Goal: Task Accomplishment & Management: Use online tool/utility

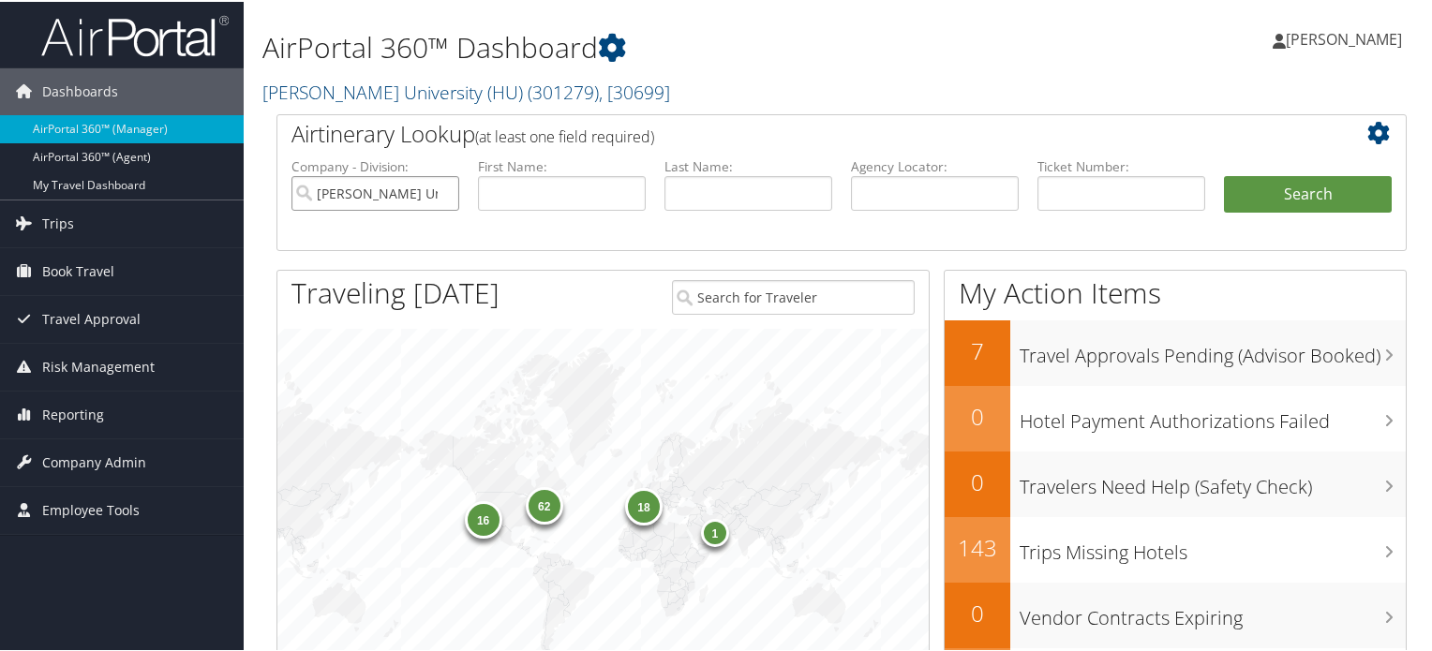
drag, startPoint x: 443, startPoint y: 191, endPoint x: 559, endPoint y: 185, distance: 115.5
click at [443, 191] on input "Howard University (HU)" at bounding box center [375, 191] width 168 height 35
click at [918, 193] on input "text" at bounding box center [935, 191] width 168 height 35
click at [945, 189] on input "text" at bounding box center [935, 191] width 168 height 35
paste input "DPJZX9"
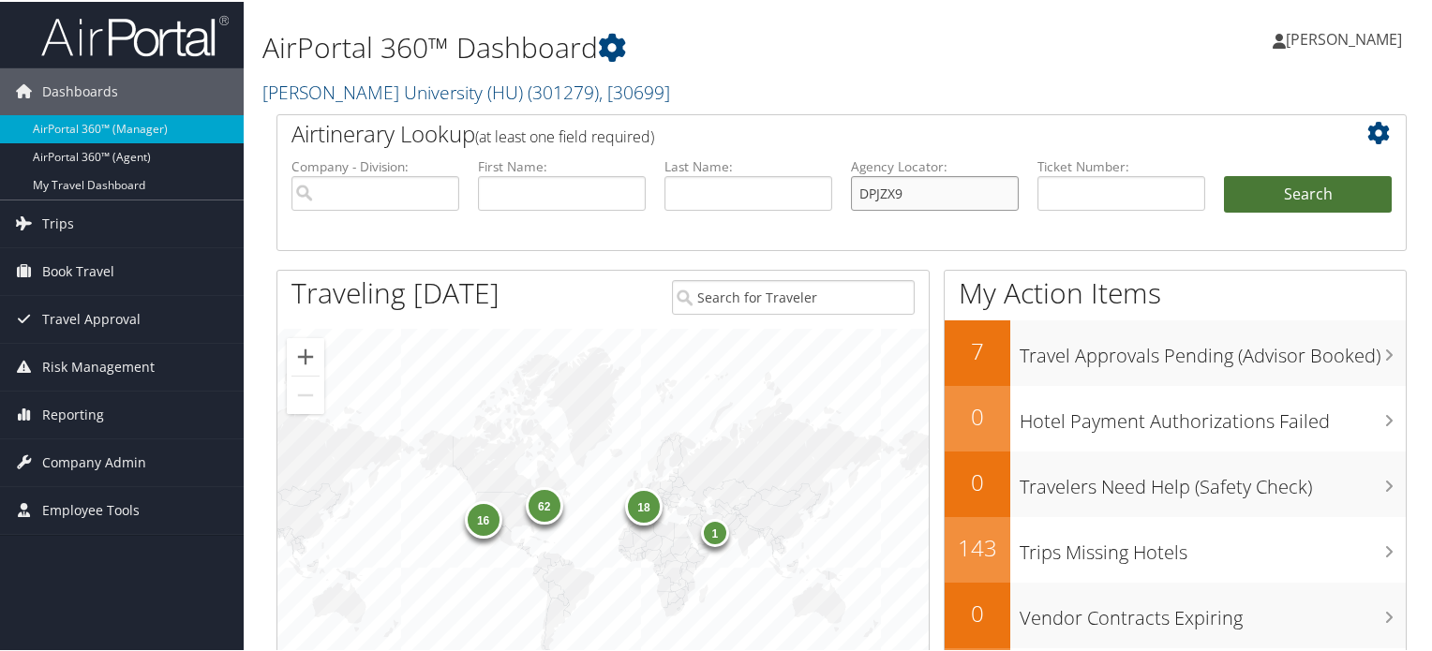
type input "DPJZX9"
click at [1265, 187] on button "Search" at bounding box center [1308, 192] width 168 height 37
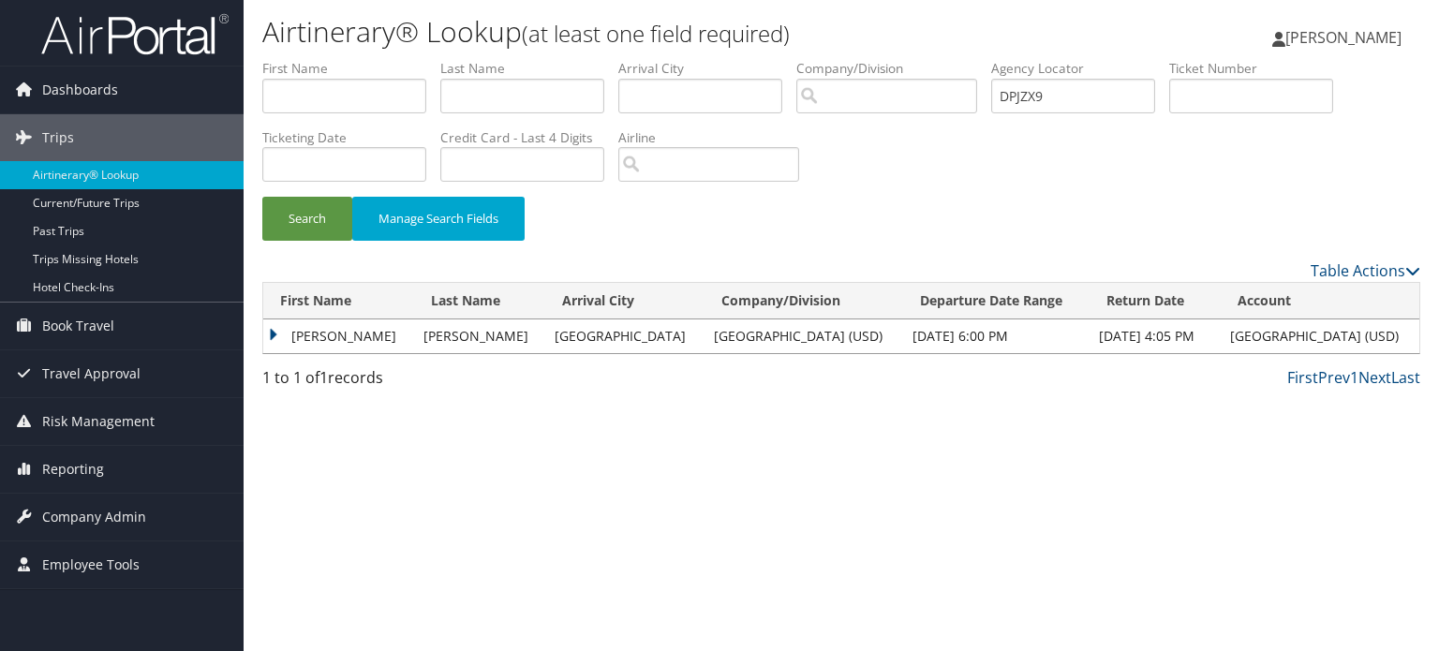
click at [283, 332] on td "JOHN CHRISTOPHER" at bounding box center [338, 337] width 151 height 34
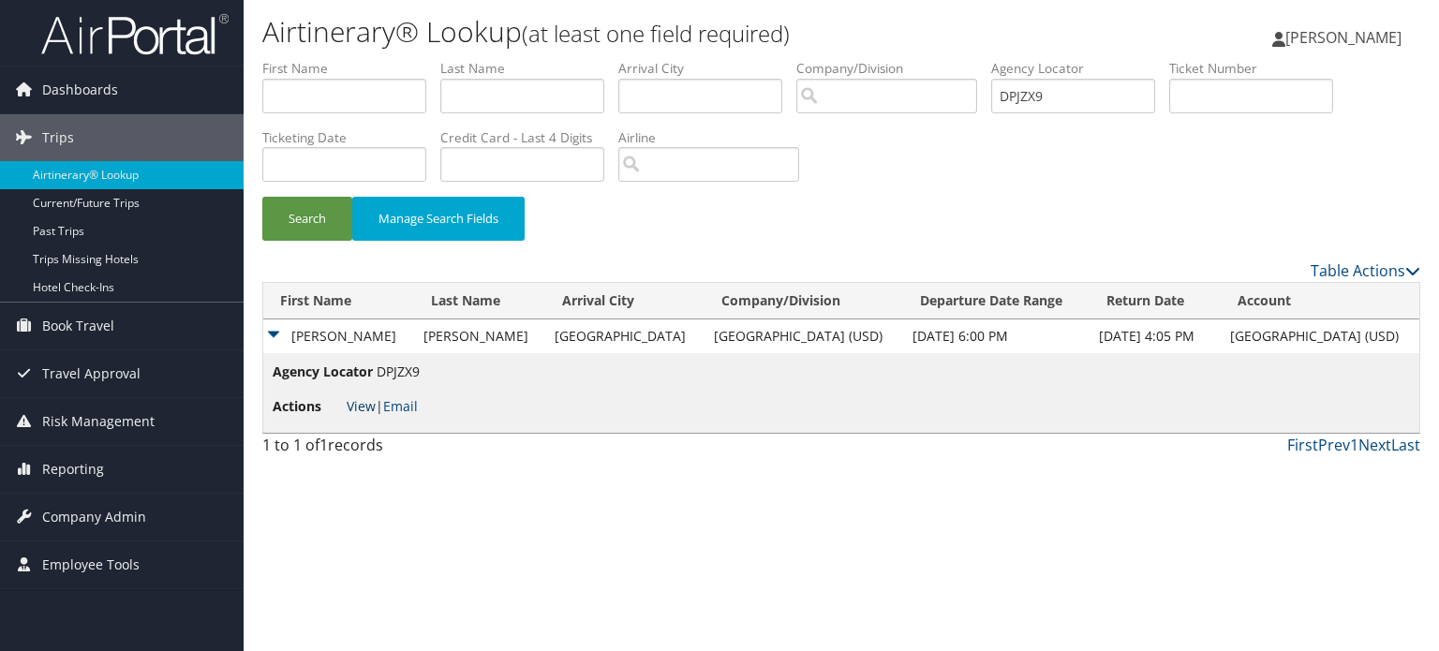
click at [362, 411] on link "View" at bounding box center [361, 406] width 29 height 18
click at [306, 216] on button "Search" at bounding box center [307, 219] width 90 height 44
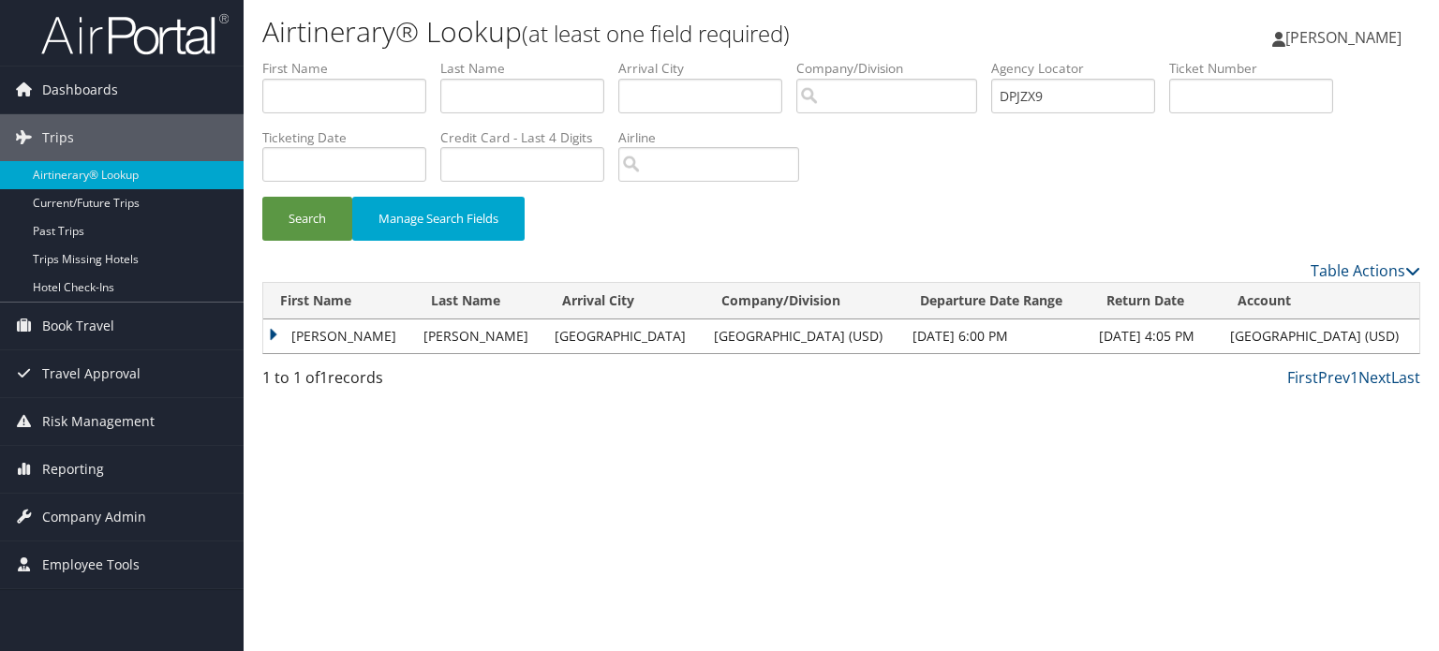
click at [270, 328] on td "JOHN CHRISTOPHER" at bounding box center [338, 337] width 151 height 34
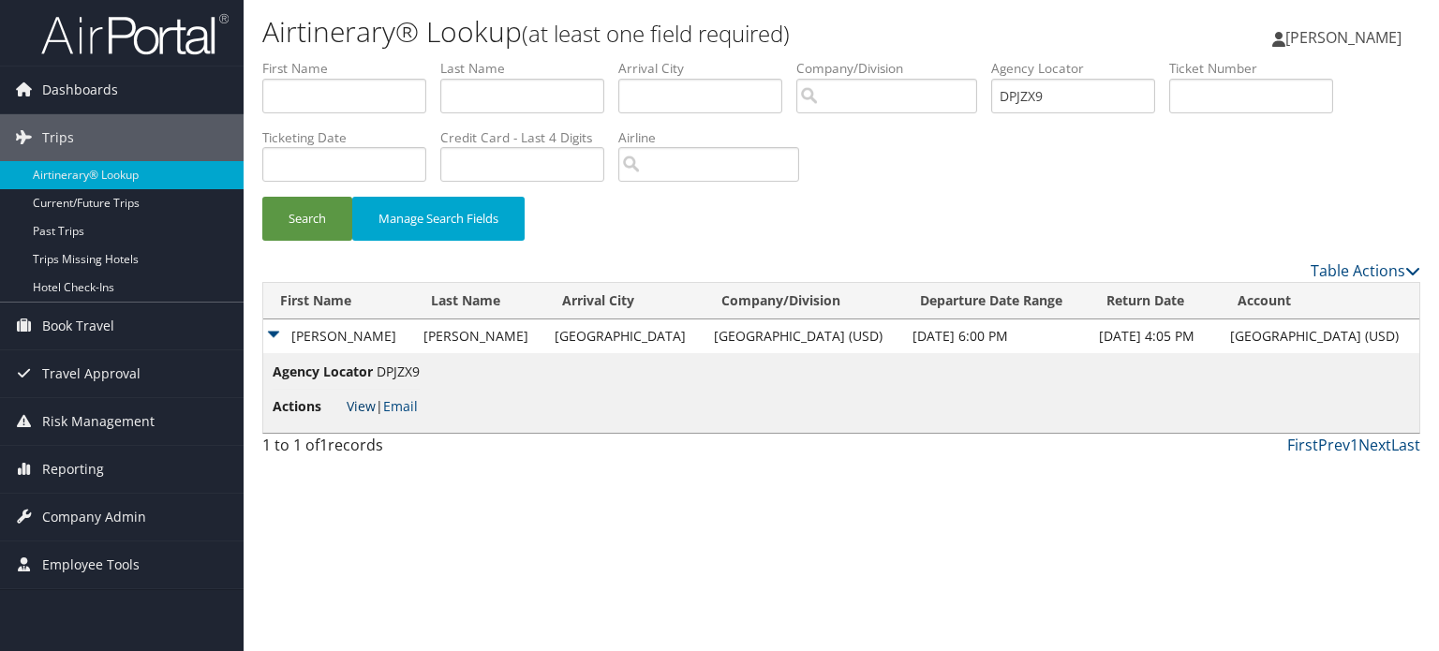
click at [357, 406] on link "View" at bounding box center [361, 406] width 29 height 18
click at [330, 213] on button "Search" at bounding box center [307, 219] width 90 height 44
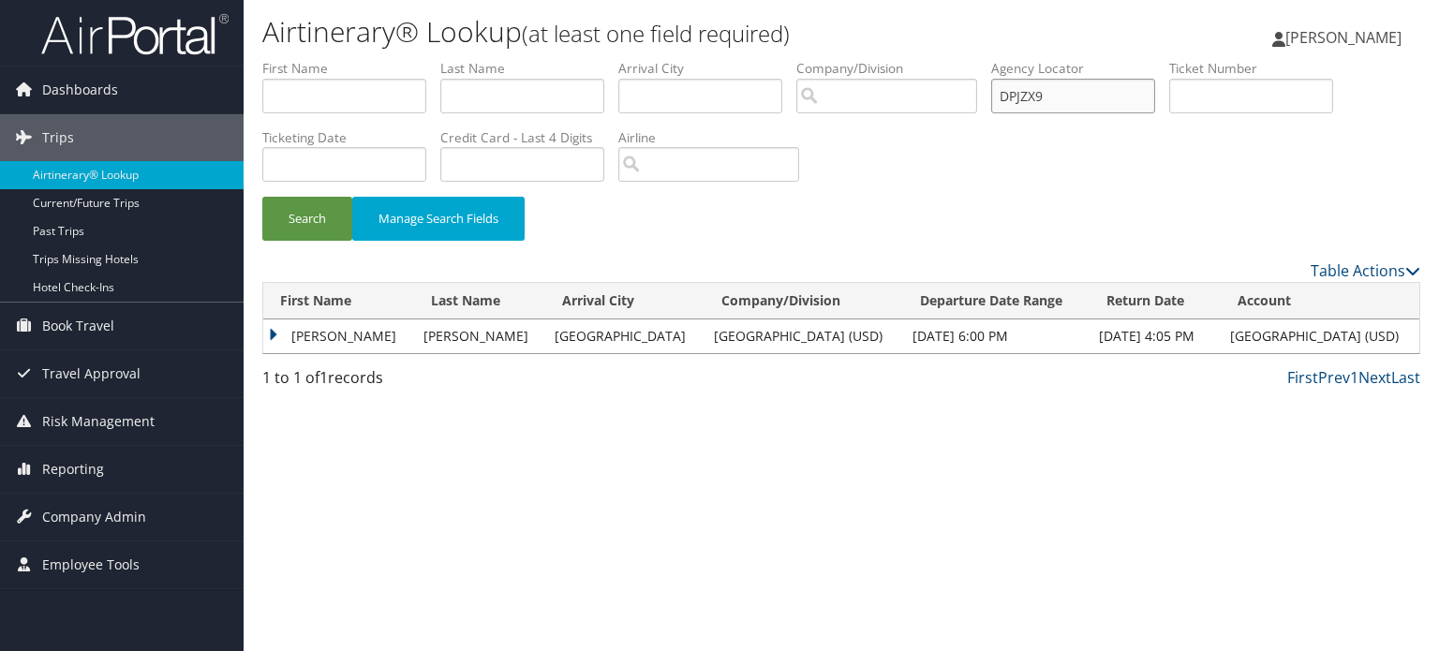
click at [1046, 109] on input "DPJZX9" at bounding box center [1074, 96] width 164 height 35
paste input "EXKTMW"
type input "EXKTMW"
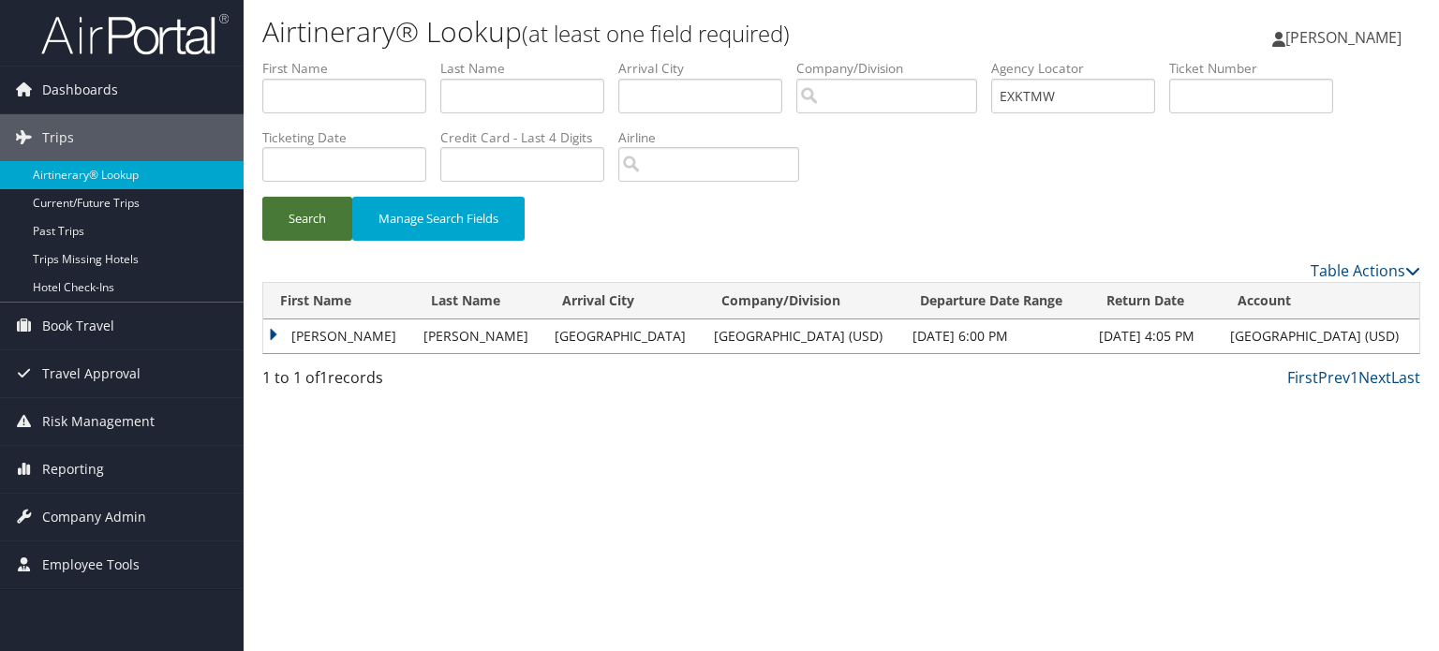
click at [300, 217] on button "Search" at bounding box center [307, 219] width 90 height 44
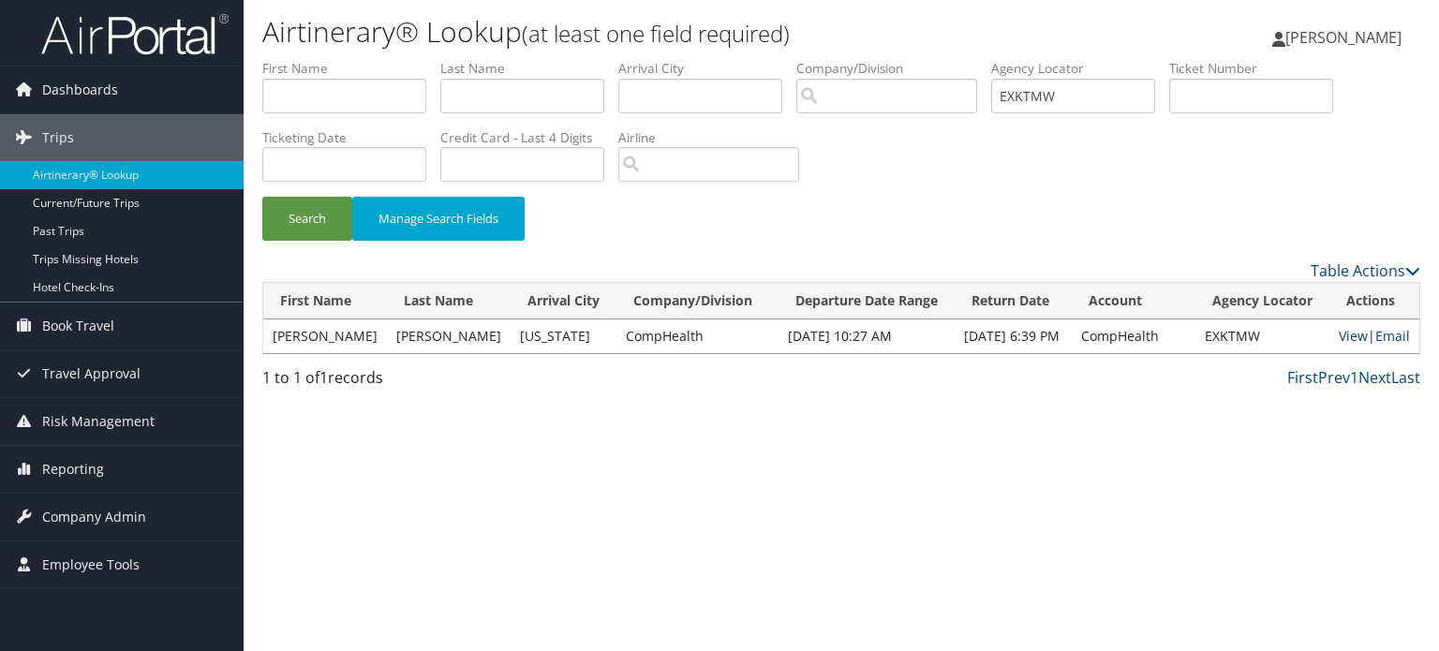
click at [1342, 329] on link "View" at bounding box center [1353, 336] width 29 height 18
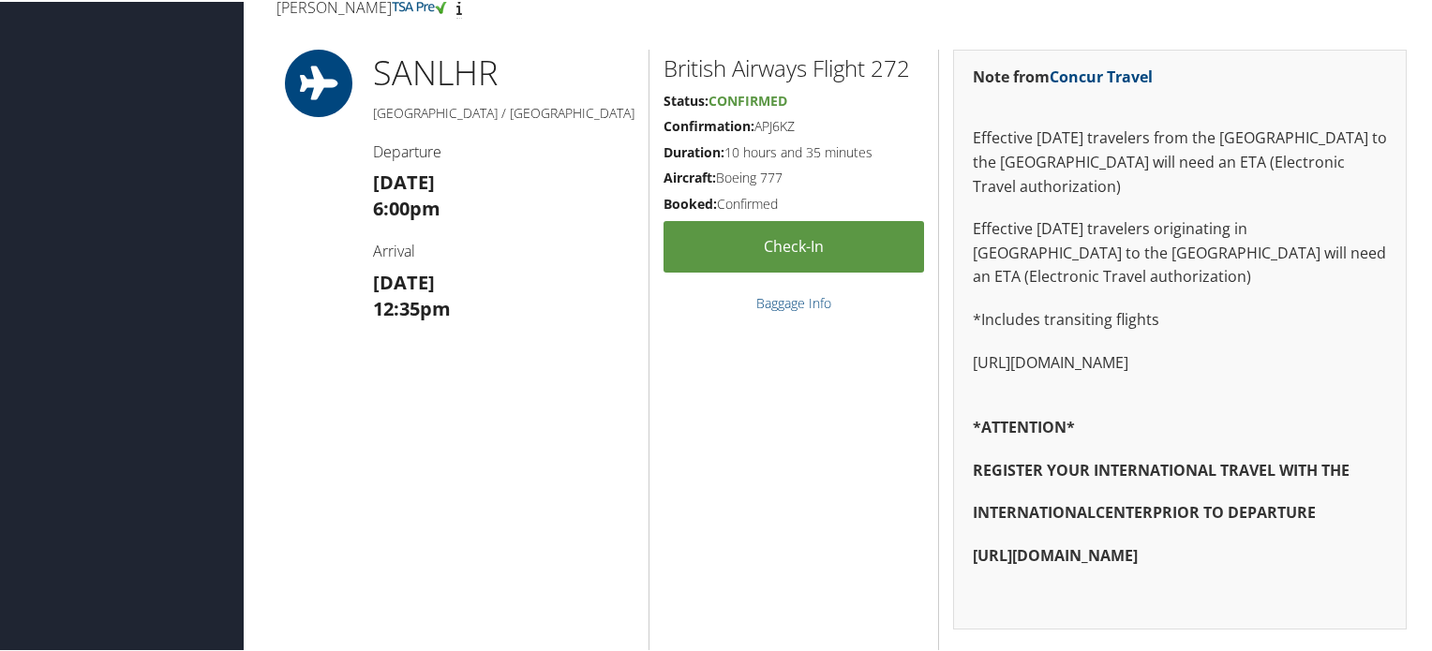
scroll to position [1125, 0]
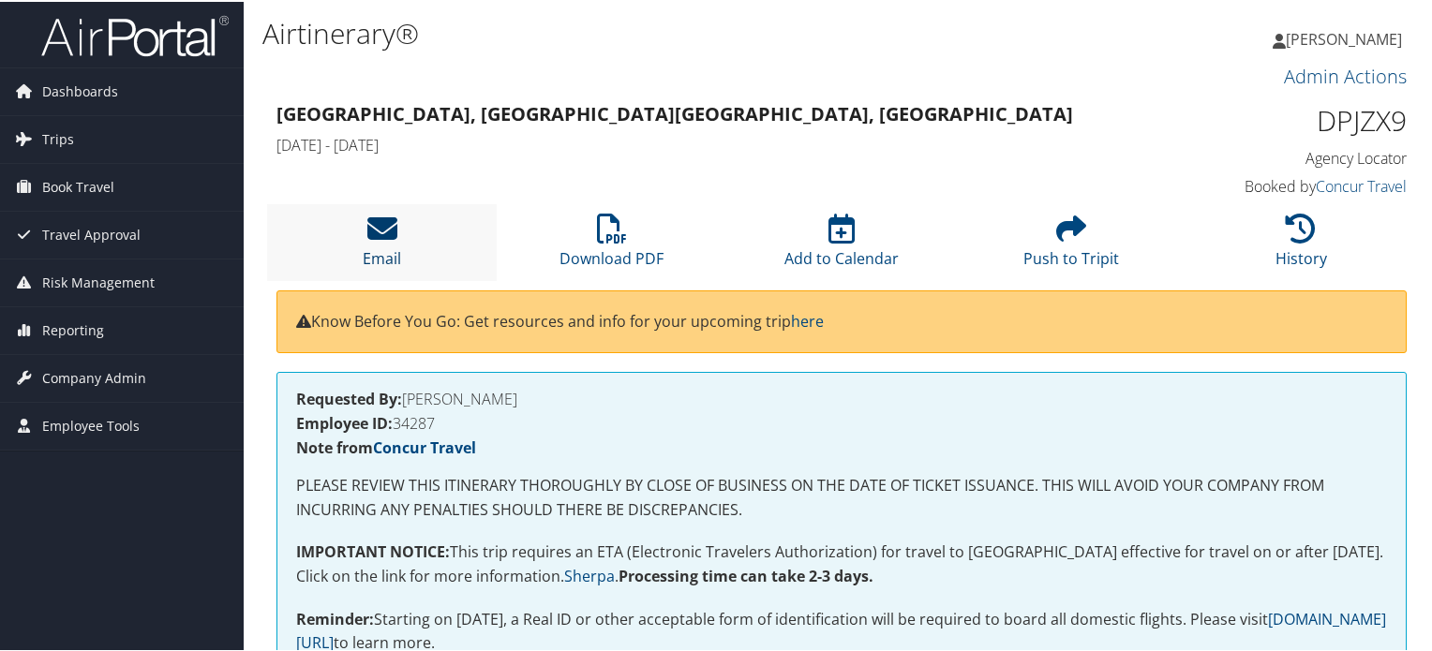
click at [380, 235] on icon at bounding box center [382, 227] width 30 height 30
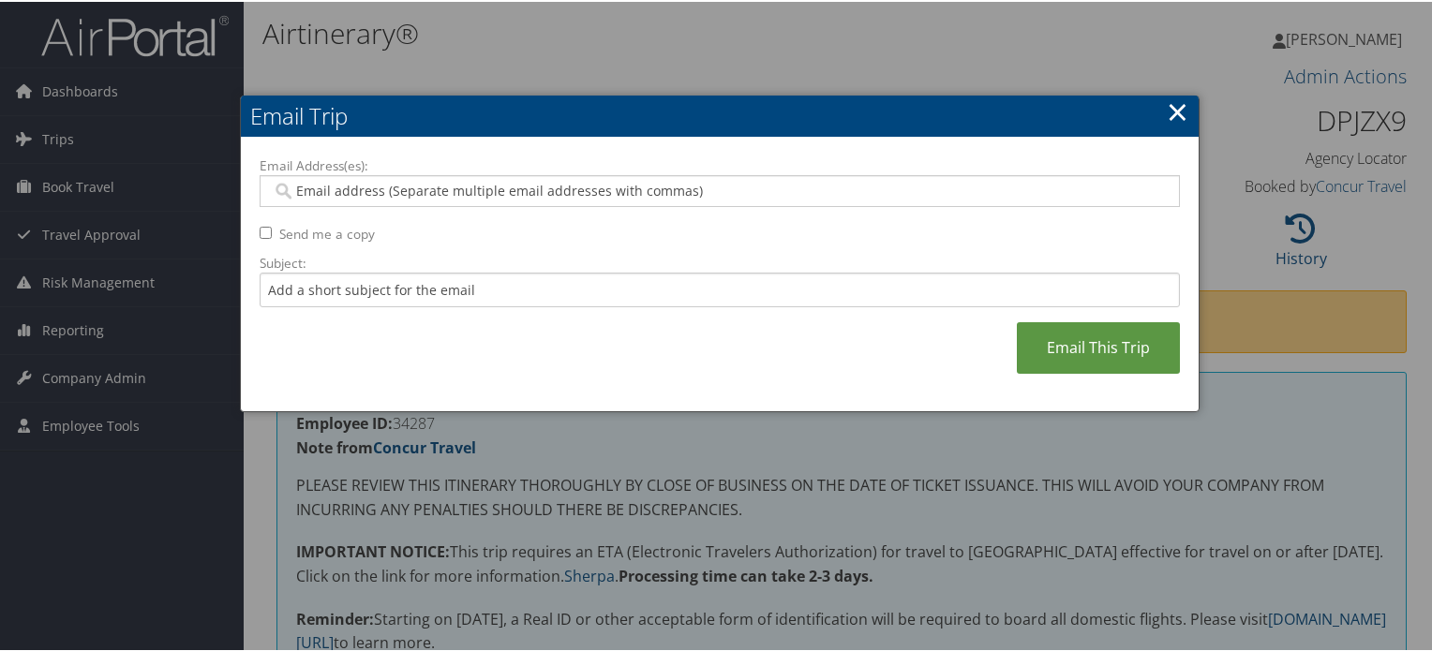
click at [443, 189] on input "Email Address(es):" at bounding box center [720, 189] width 896 height 19
paste input "JDEMAS@SANDIEGO.EDU"
type input "JDEMAS@SANDIEGO.EDU"
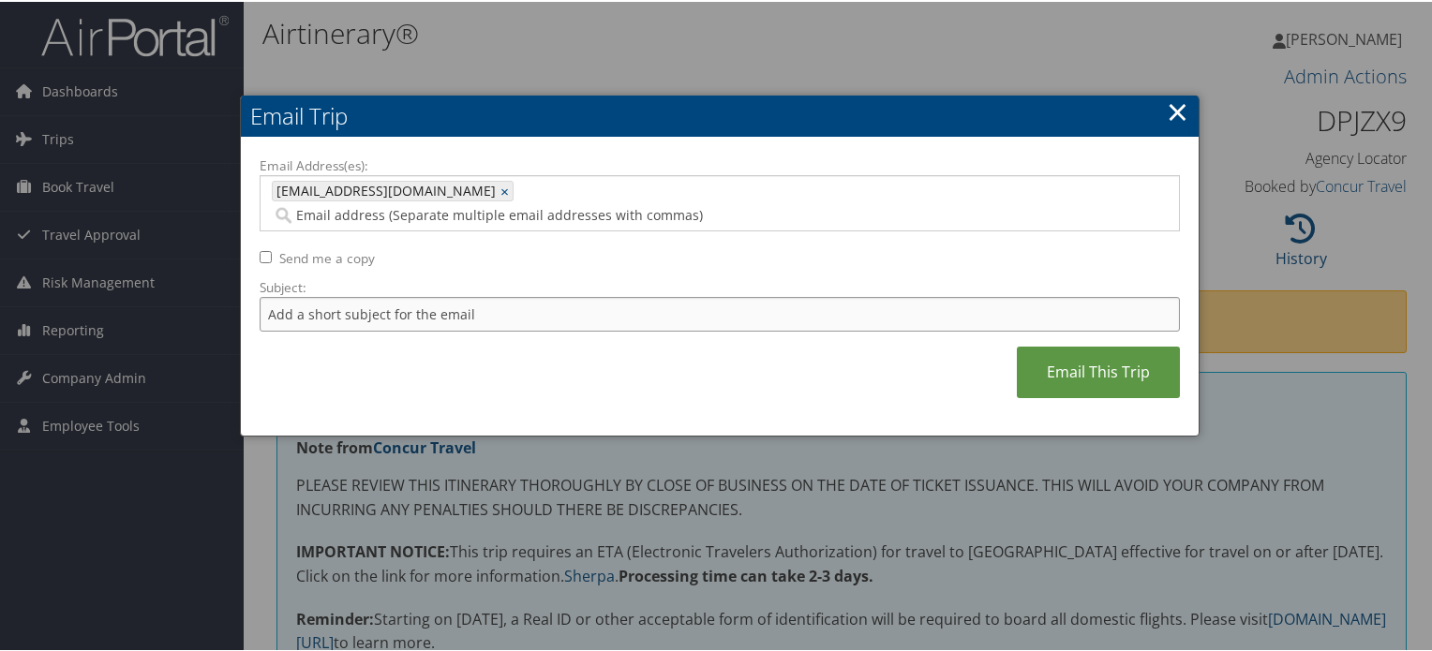
click at [480, 295] on input "Subject:" at bounding box center [720, 312] width 920 height 35
type input "F"
type input "Alaska number added to the reservation"
click at [1110, 348] on link "Email This Trip" at bounding box center [1098, 371] width 163 height 52
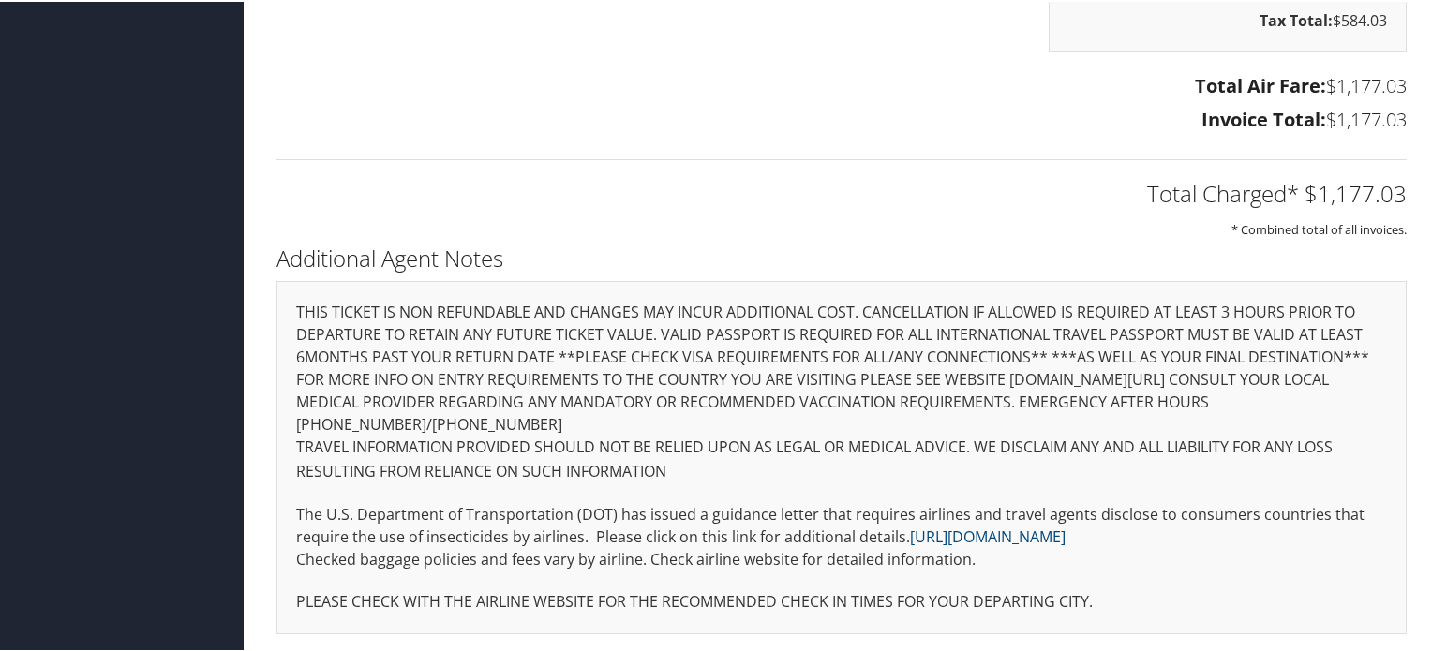
scroll to position [2560, 0]
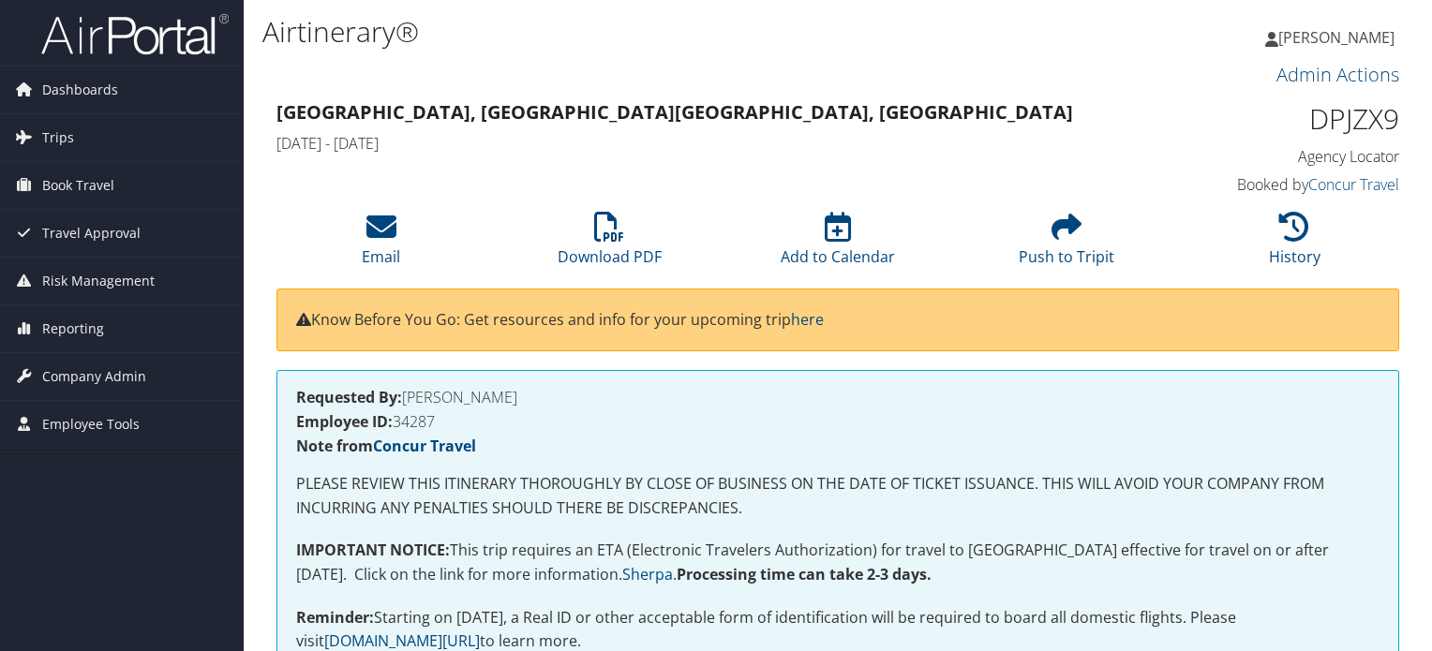
scroll to position [2032, 0]
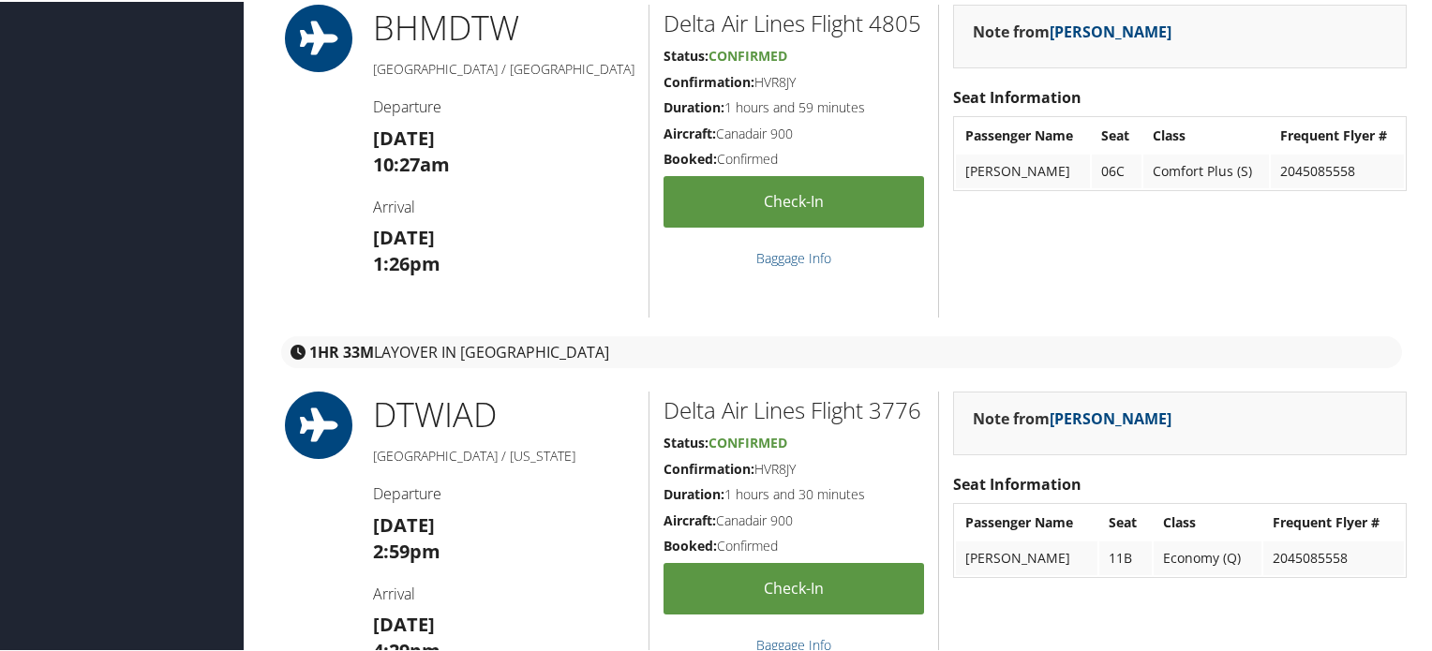
scroll to position [562, 0]
